Goal: Task Accomplishment & Management: Use online tool/utility

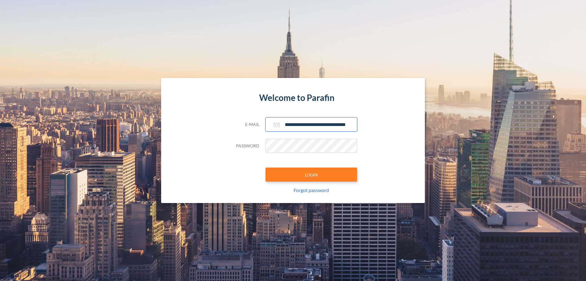
type input "**********"
click at [311, 174] on button "LOGIN" at bounding box center [312, 174] width 92 height 14
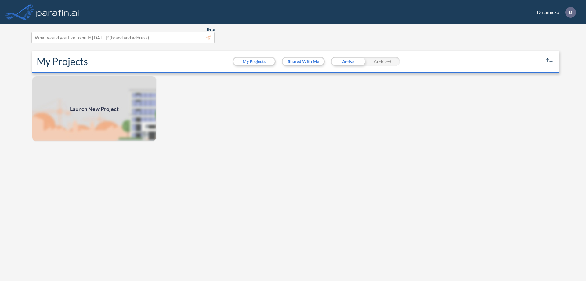
scroll to position [2, 0]
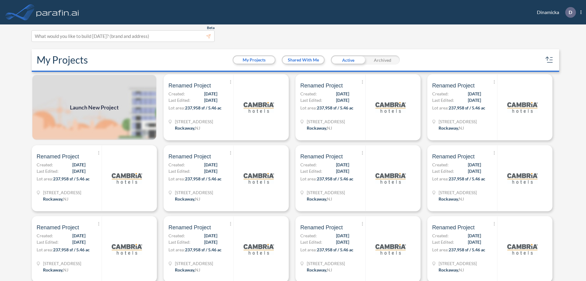
click at [94, 107] on span "Launch New Project" at bounding box center [94, 107] width 49 height 8
